Goal: Find contact information: Obtain details needed to contact an individual or organization

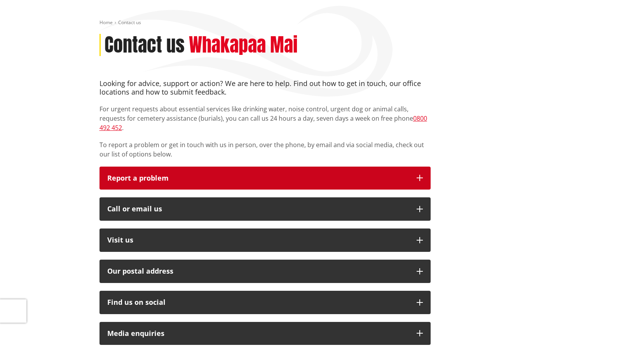
click at [184, 174] on p "Report a problem" at bounding box center [258, 178] width 302 height 8
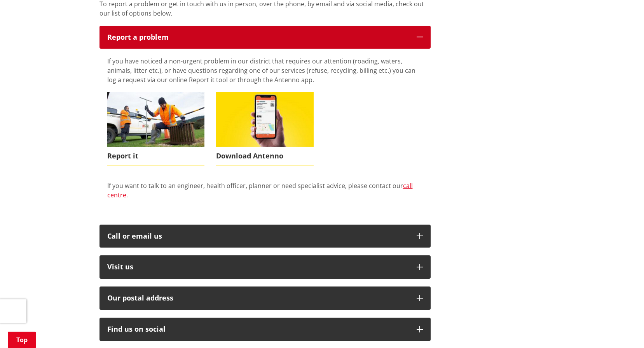
scroll to position [272, 0]
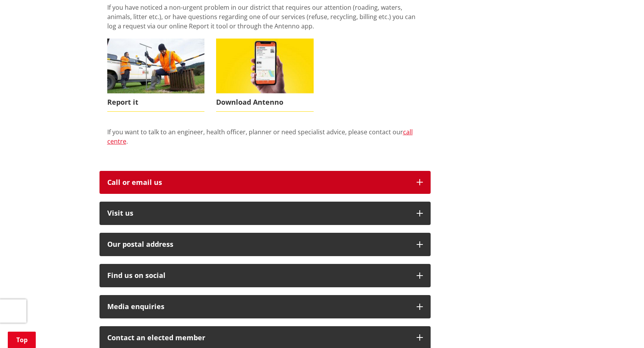
click at [172, 178] on div "Call or email us" at bounding box center [258, 182] width 302 height 8
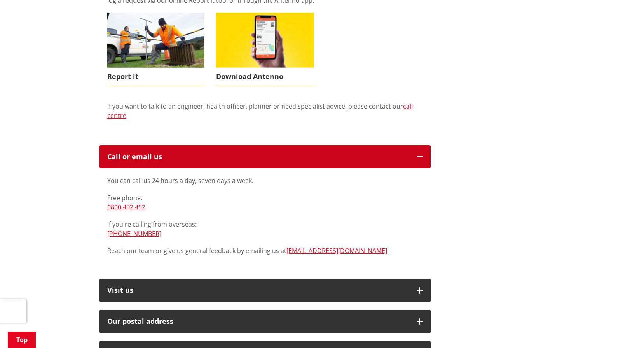
scroll to position [311, 0]
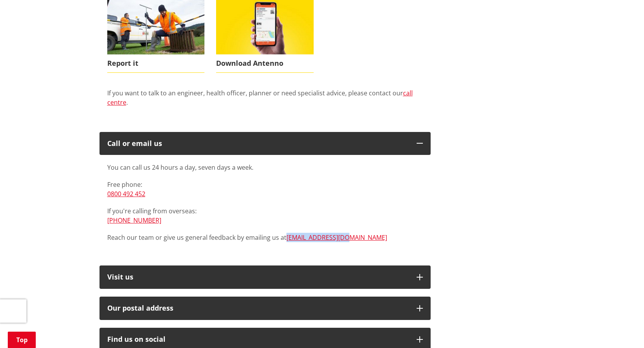
drag, startPoint x: 285, startPoint y: 234, endPoint x: 345, endPoint y: 231, distance: 60.3
click at [345, 231] on div "You can call us 24 hours a day, seven days a week. Free phone: [PHONE_NUMBER] I…" at bounding box center [265, 206] width 331 height 103
drag, startPoint x: 345, startPoint y: 231, endPoint x: 308, endPoint y: 248, distance: 40.7
click at [308, 248] on div "Looking for advice, support or action? We are here to help. Find out how to get…" at bounding box center [265, 174] width 343 height 656
drag, startPoint x: 308, startPoint y: 248, endPoint x: 343, endPoint y: 230, distance: 38.8
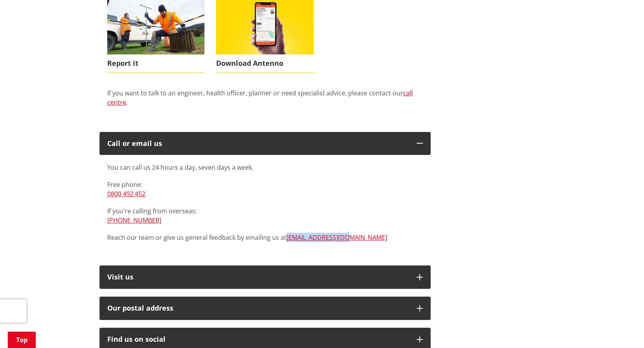
click at [343, 230] on div "You can call us 24 hours a day, seven days a week. Free phone: [PHONE_NUMBER] I…" at bounding box center [265, 206] width 331 height 103
copy link "[EMAIL_ADDRESS][DOMAIN_NAME]"
